Goal: Task Accomplishment & Management: Use online tool/utility

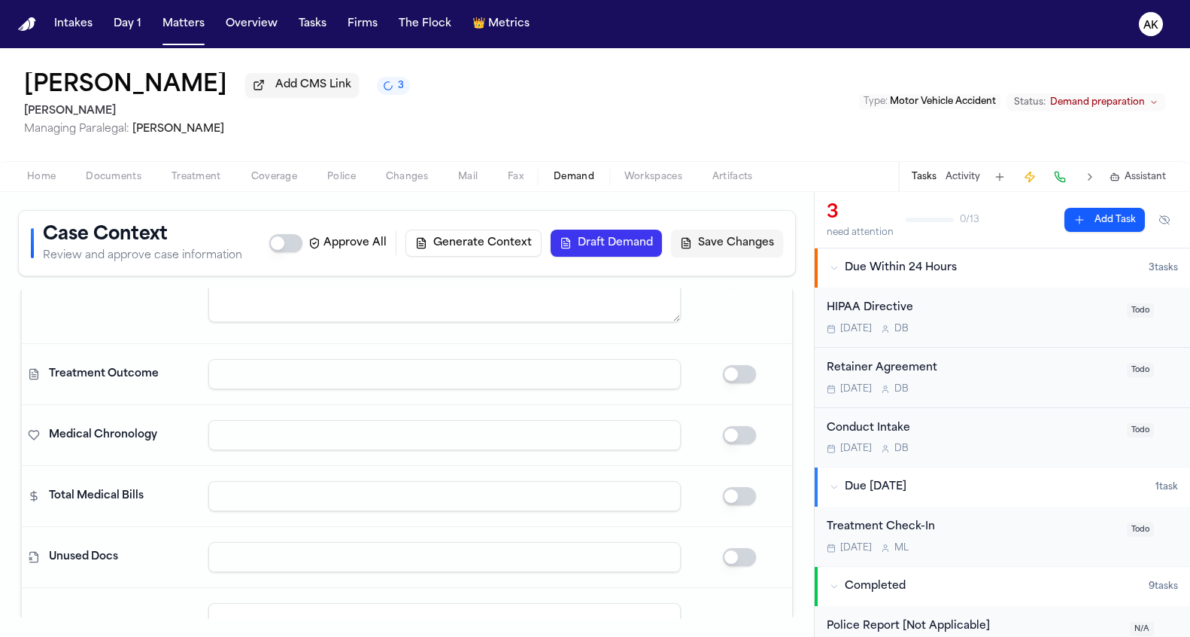
scroll to position [1172, 0]
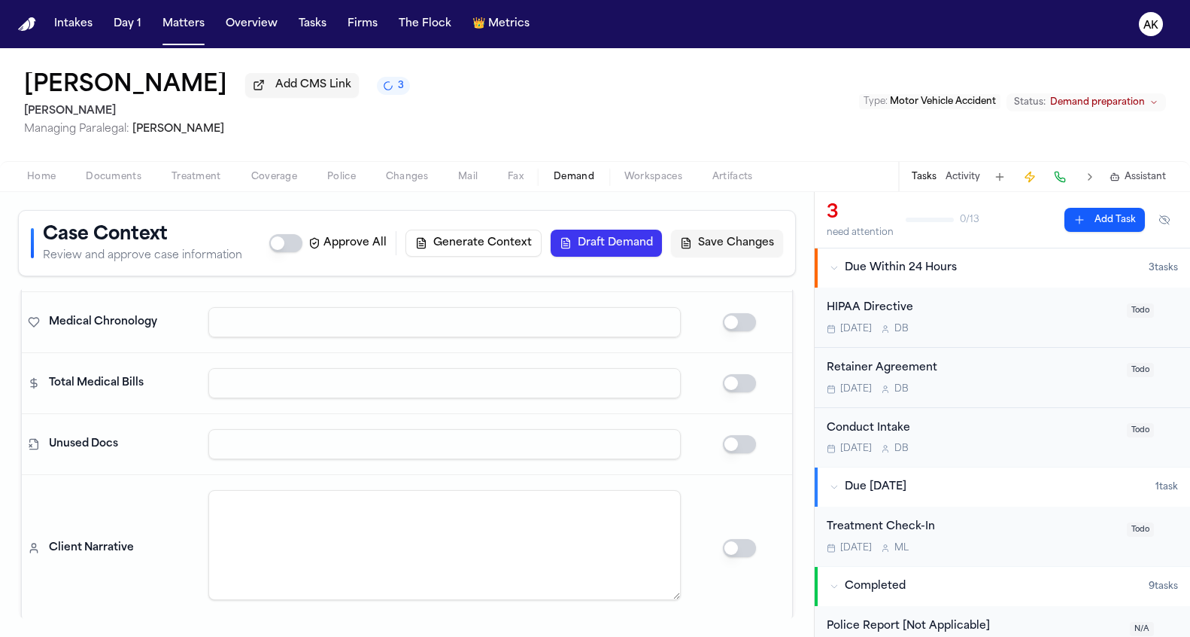
click at [480, 237] on button "Generate Context" at bounding box center [474, 243] width 136 height 27
click at [304, 59] on div "Tia Nguyen Add CMS Link 3 Yanni Law Managing Paralegal: Michelle Landazabal Typ…" at bounding box center [595, 104] width 1190 height 113
click at [317, 59] on div "Tia Nguyen Add CMS Link 1 Yanni Law Managing Paralegal: Michelle Landazabal Typ…" at bounding box center [595, 104] width 1190 height 113
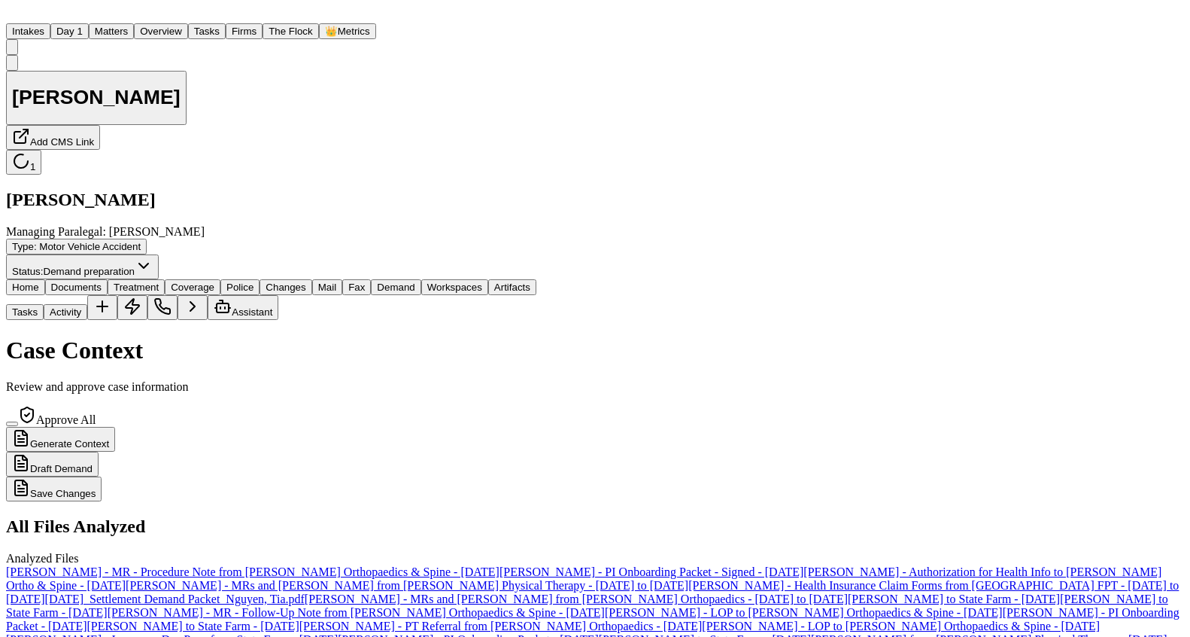
click at [115, 427] on button "Generate Context" at bounding box center [60, 439] width 109 height 25
